Goal: Task Accomplishment & Management: Complete application form

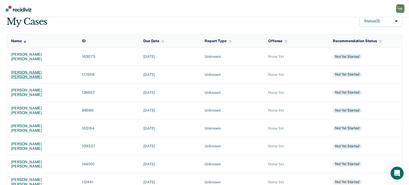
scroll to position [100, 0]
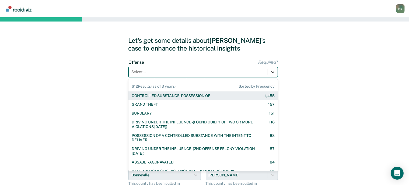
click at [270, 72] on div at bounding box center [273, 72] width 10 height 10
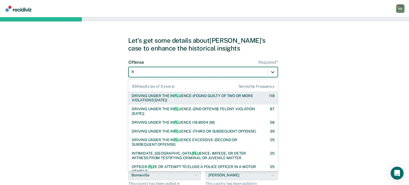
type input "fle"
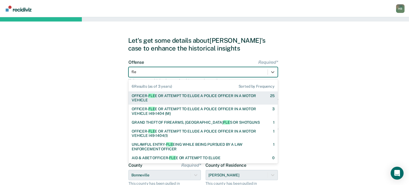
click at [226, 95] on div "OFFICER- FLE E OR ATTEMPT TO ELUDE A POLICE OFFICER IN A MOTOR VEHICLE" at bounding box center [196, 98] width 129 height 9
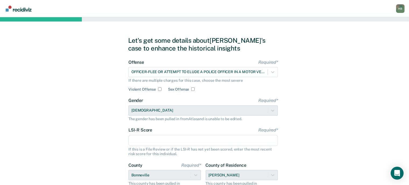
click at [152, 142] on input "LSI-R Score Required*" at bounding box center [204, 140] width 150 height 11
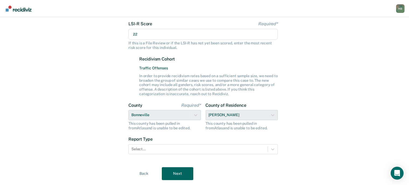
scroll to position [121, 0]
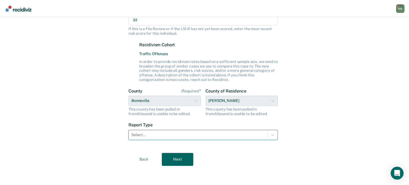
type input "22"
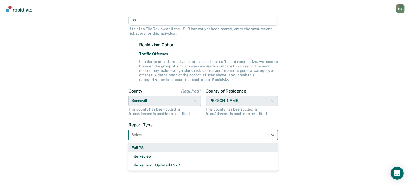
click at [155, 136] on div at bounding box center [198, 135] width 134 height 6
click at [147, 147] on div "Full PSI" at bounding box center [204, 148] width 150 height 9
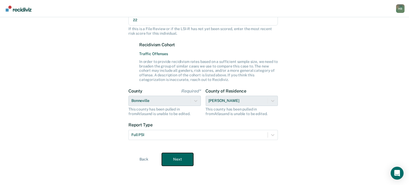
click at [175, 160] on button "Next" at bounding box center [178, 159] width 32 height 13
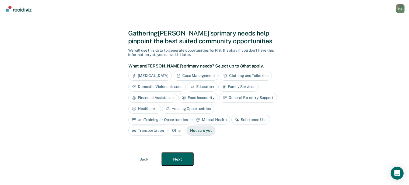
scroll to position [6, 0]
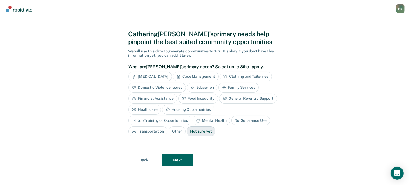
click at [148, 76] on div "[MEDICAL_DATA]" at bounding box center [150, 77] width 43 height 10
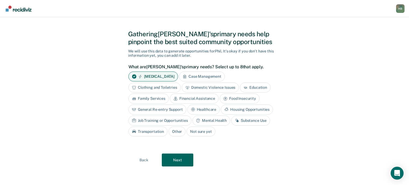
click at [207, 121] on div "Mental Health" at bounding box center [212, 121] width 38 height 10
click at [183, 162] on button "Next" at bounding box center [178, 160] width 32 height 13
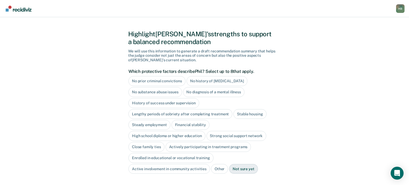
click at [170, 92] on div "No substance abuse issues" at bounding box center [156, 92] width 54 height 10
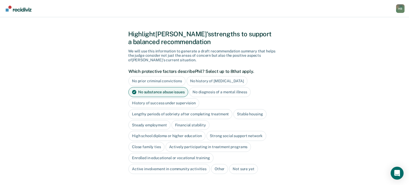
scroll to position [22, 0]
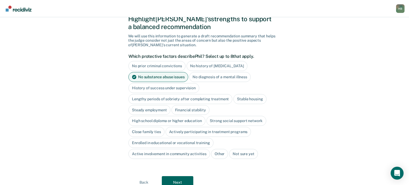
click at [249, 98] on div "Stable housing" at bounding box center [250, 99] width 33 height 10
click at [159, 110] on div "Steady employment" at bounding box center [150, 110] width 42 height 10
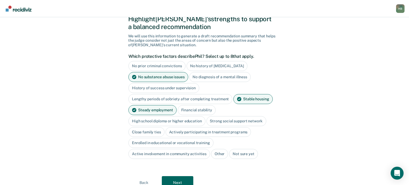
click at [183, 110] on div "Financial stability" at bounding box center [197, 110] width 38 height 10
click at [172, 123] on div "High school diploma or higher education" at bounding box center [167, 121] width 77 height 10
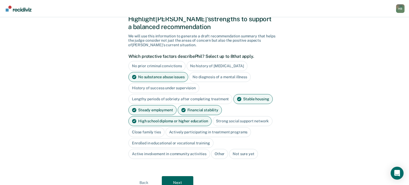
click at [228, 124] on div "Strong social support network" at bounding box center [243, 121] width 60 height 10
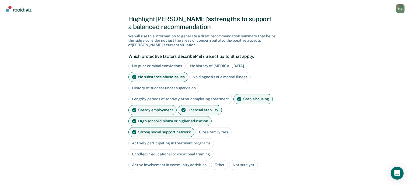
click at [195, 127] on div "Strong social support network" at bounding box center [162, 132] width 66 height 10
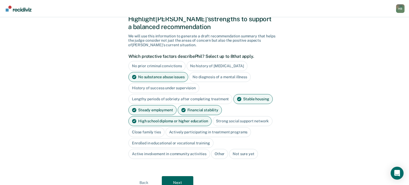
click at [155, 131] on div "Close family ties" at bounding box center [147, 132] width 36 height 10
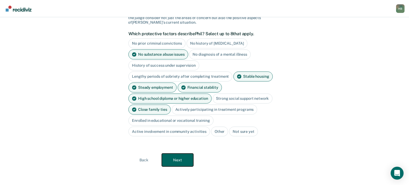
click at [179, 161] on button "Next" at bounding box center [178, 160] width 32 height 13
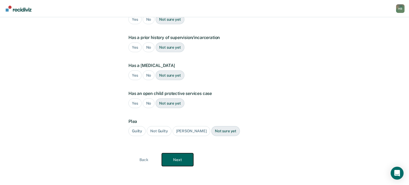
scroll to position [0, 0]
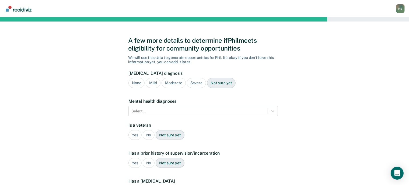
click at [139, 81] on div "None" at bounding box center [137, 83] width 16 height 10
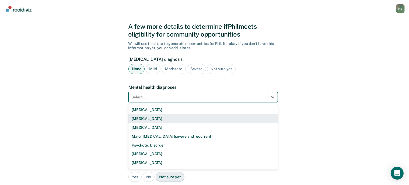
click at [193, 102] on div "9 results available. Use Up and Down to choose options, press Enter to select t…" at bounding box center [204, 97] width 150 height 10
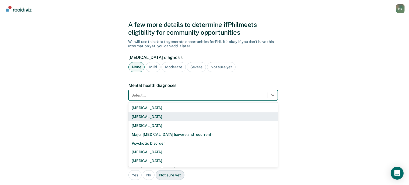
scroll to position [16, 0]
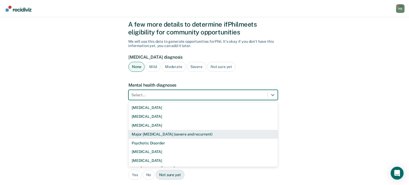
click at [157, 137] on div "Major [MEDICAL_DATA] (severe and recurrent)" at bounding box center [204, 134] width 150 height 9
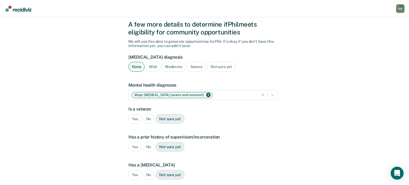
click at [148, 119] on div "No" at bounding box center [149, 119] width 12 height 10
click at [134, 148] on div "Yes" at bounding box center [135, 147] width 13 height 10
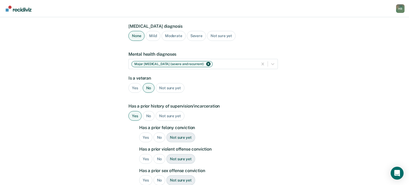
scroll to position [48, 0]
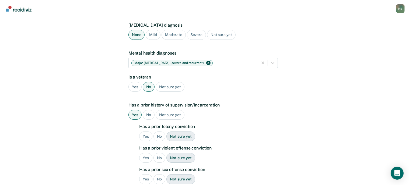
click at [135, 88] on div "Yes" at bounding box center [135, 87] width 13 height 10
click at [155, 137] on div "No" at bounding box center [160, 137] width 12 height 10
click at [145, 159] on div "Yes" at bounding box center [145, 158] width 13 height 10
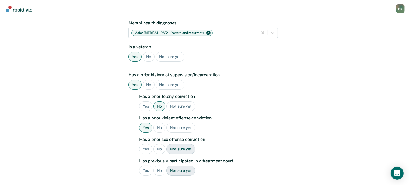
scroll to position [80, 0]
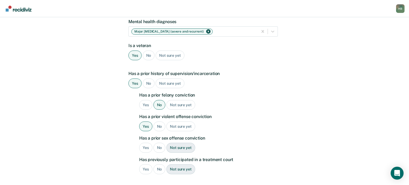
click at [161, 145] on div "No" at bounding box center [160, 148] width 12 height 10
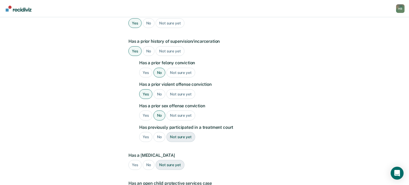
scroll to position [114, 0]
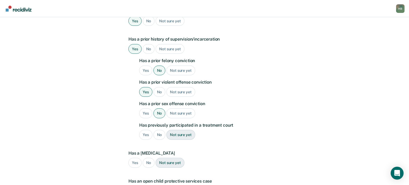
click at [164, 130] on div "Yes No Not sure yet" at bounding box center [208, 135] width 139 height 10
click at [161, 133] on div "No" at bounding box center [160, 135] width 12 height 10
click at [150, 166] on div "No" at bounding box center [149, 163] width 12 height 10
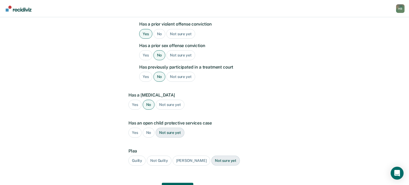
scroll to position [177, 0]
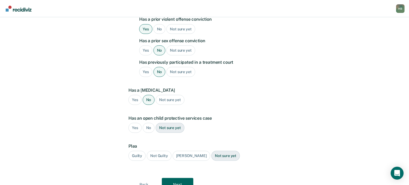
click at [150, 126] on div "No" at bounding box center [149, 128] width 12 height 10
click at [138, 153] on div "Guilty" at bounding box center [137, 156] width 17 height 10
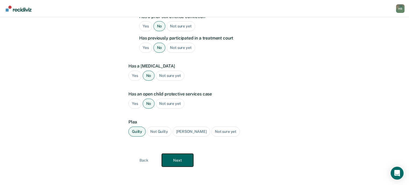
click at [180, 157] on button "Next" at bounding box center [178, 160] width 32 height 13
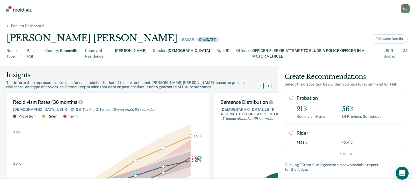
click at [289, 96] on input "Probation" at bounding box center [291, 98] width 4 height 4
radio input "true"
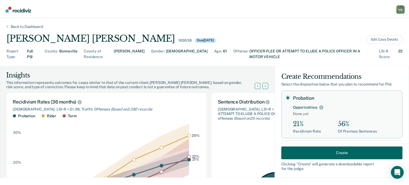
scroll to position [87, 0]
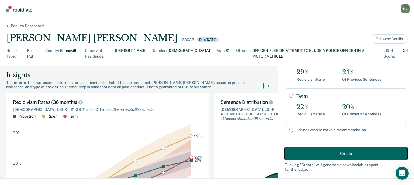
click at [326, 156] on button "Create" at bounding box center [346, 153] width 123 height 13
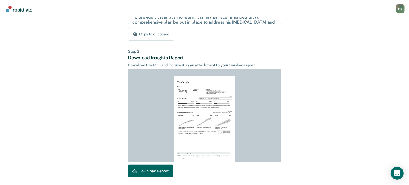
scroll to position [122, 0]
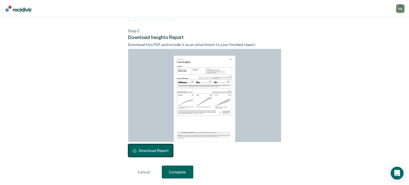
click at [162, 151] on button "Download Report" at bounding box center [150, 150] width 45 height 13
click at [181, 174] on button "Complete" at bounding box center [178, 172] width 32 height 13
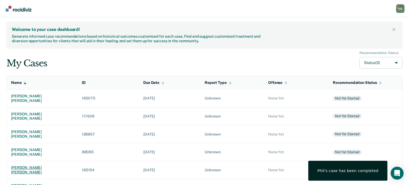
click at [43, 166] on div "[PERSON_NAME] [PERSON_NAME]" at bounding box center [42, 170] width 62 height 9
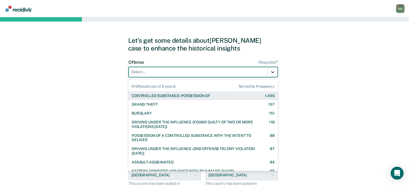
click at [274, 70] on icon at bounding box center [272, 72] width 5 height 5
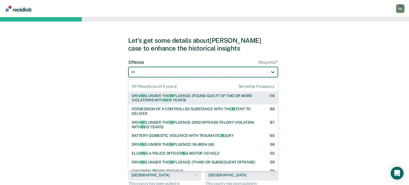
type input "inj"
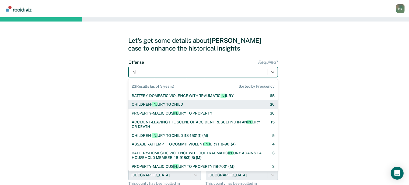
click at [202, 104] on div "CHILDREN- INJ URY TO CHILD [DEMOGRAPHIC_DATA]" at bounding box center [203, 104] width 143 height 5
checkbox input "true"
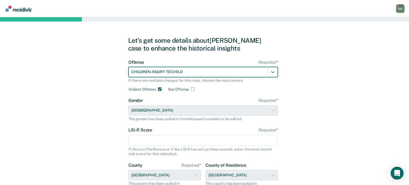
click at [149, 138] on input "LSI-R Score Required*" at bounding box center [204, 140] width 150 height 11
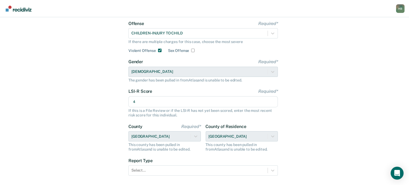
scroll to position [39, 0]
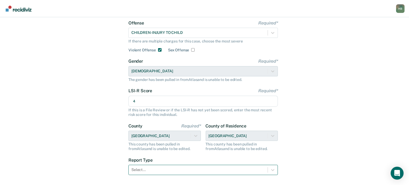
type input "4"
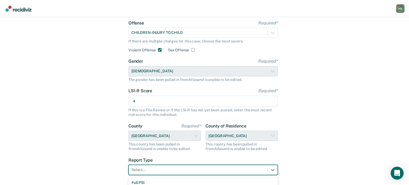
scroll to position [62, 0]
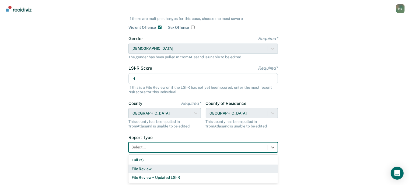
click at [146, 153] on div "3 results available. Use Up and Down to choose options, press Enter to select t…" at bounding box center [204, 148] width 150 height 10
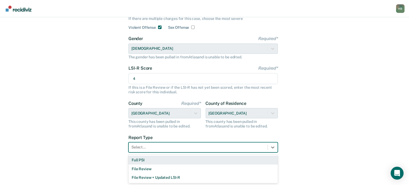
click at [144, 160] on div "Full PSI" at bounding box center [204, 160] width 150 height 9
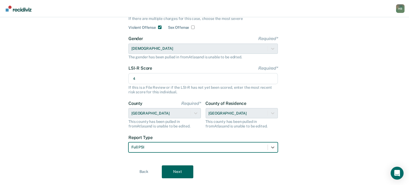
scroll to position [74, 0]
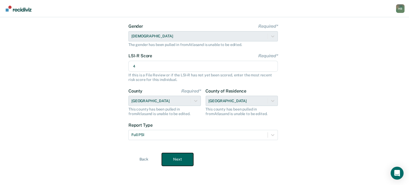
click at [177, 160] on button "Next" at bounding box center [178, 159] width 32 height 13
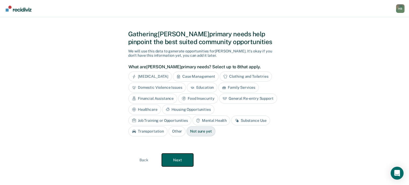
click at [184, 160] on button "Next" at bounding box center [178, 160] width 32 height 13
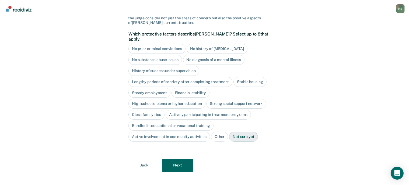
click at [153, 45] on div "No prior criminal convictions" at bounding box center [157, 49] width 57 height 10
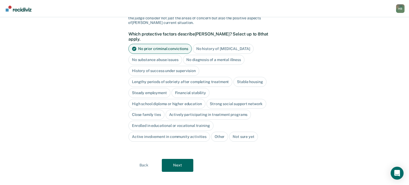
click at [165, 55] on div "No substance abuse issues" at bounding box center [156, 60] width 54 height 10
click at [205, 56] on div "No diagnosis of a mental illness" at bounding box center [220, 60] width 62 height 10
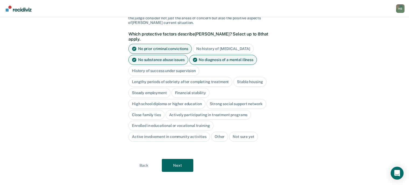
click at [242, 77] on div "Stable housing" at bounding box center [250, 82] width 33 height 10
click at [157, 88] on div "Steady employment" at bounding box center [150, 93] width 42 height 10
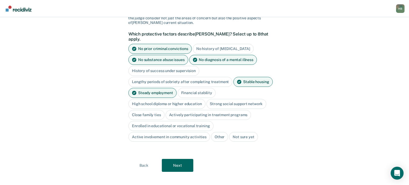
click at [184, 89] on div "Financial stability" at bounding box center [197, 93] width 38 height 10
click at [219, 100] on div "Strong social support network" at bounding box center [237, 104] width 60 height 10
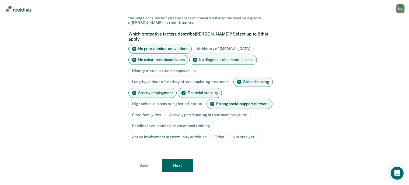
click at [144, 110] on div "Close family ties" at bounding box center [147, 115] width 36 height 10
click at [177, 163] on button "Next" at bounding box center [178, 166] width 32 height 13
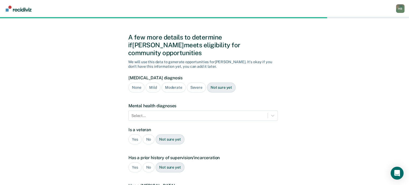
scroll to position [0, 0]
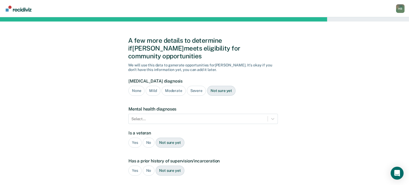
click at [135, 86] on div "None" at bounding box center [137, 91] width 16 height 10
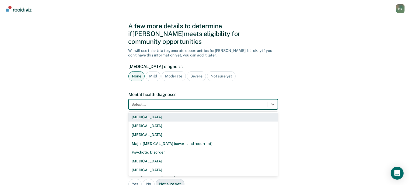
scroll to position [16, 0]
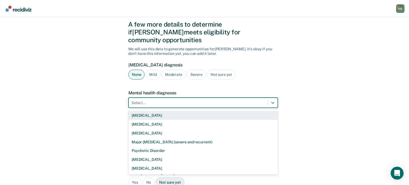
click at [140, 108] on div "9 results available. Use Up and Down to choose options, press Enter to select t…" at bounding box center [204, 103] width 150 height 10
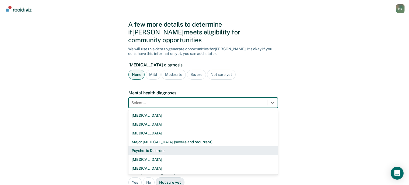
scroll to position [17, 0]
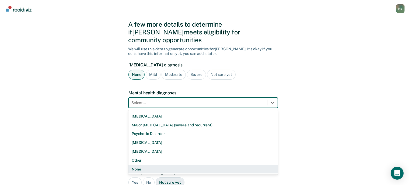
click at [137, 166] on div "[MEDICAL_DATA] [MEDICAL_DATA] [MEDICAL_DATA] Major [MEDICAL_DATA] (severe and r…" at bounding box center [204, 142] width 150 height 65
click at [139, 165] on div "None" at bounding box center [204, 169] width 150 height 9
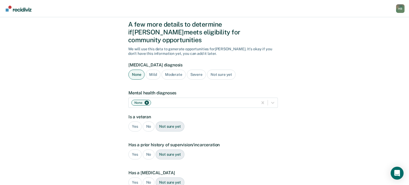
click at [147, 122] on div "No" at bounding box center [149, 127] width 12 height 10
click at [148, 150] on div "No" at bounding box center [149, 155] width 12 height 10
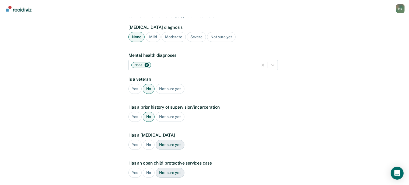
scroll to position [58, 0]
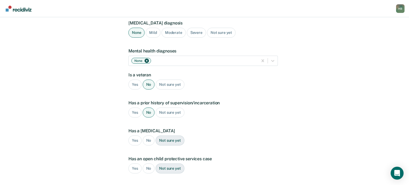
click at [151, 136] on div "No" at bounding box center [149, 141] width 12 height 10
click at [148, 164] on div "No" at bounding box center [149, 169] width 12 height 10
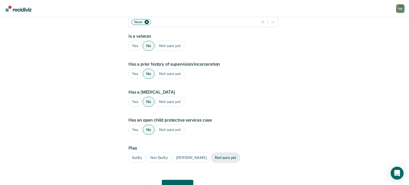
scroll to position [98, 0]
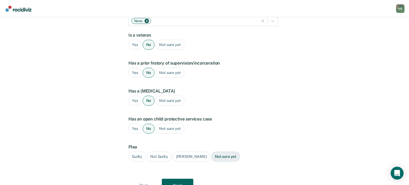
click at [137, 152] on div "Guilty" at bounding box center [137, 157] width 17 height 10
click at [177, 179] on button "Next" at bounding box center [178, 185] width 32 height 13
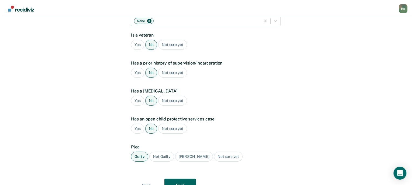
scroll to position [0, 0]
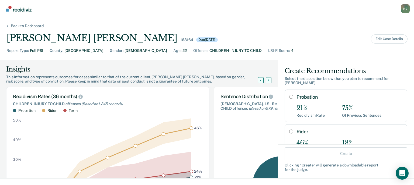
click at [289, 95] on input "Probation" at bounding box center [291, 97] width 4 height 4
radio input "true"
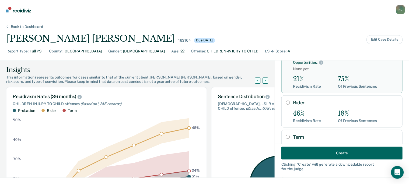
scroll to position [48, 0]
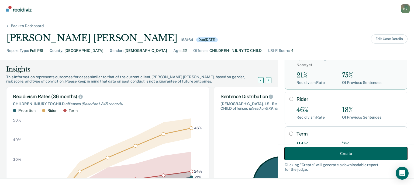
click at [328, 157] on button "Create" at bounding box center [346, 153] width 123 height 13
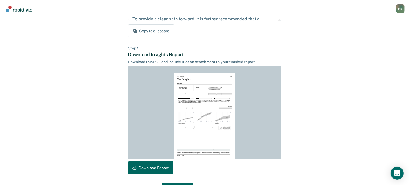
scroll to position [122, 0]
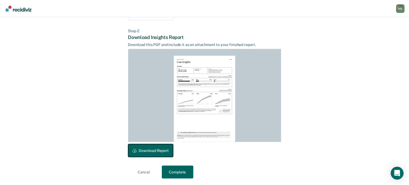
click at [159, 154] on button "Download Report" at bounding box center [150, 150] width 45 height 13
click at [180, 174] on button "Complete" at bounding box center [178, 172] width 32 height 13
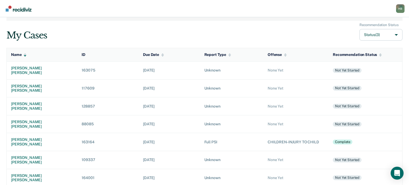
scroll to position [28, 0]
